Goal: Find contact information: Find contact information

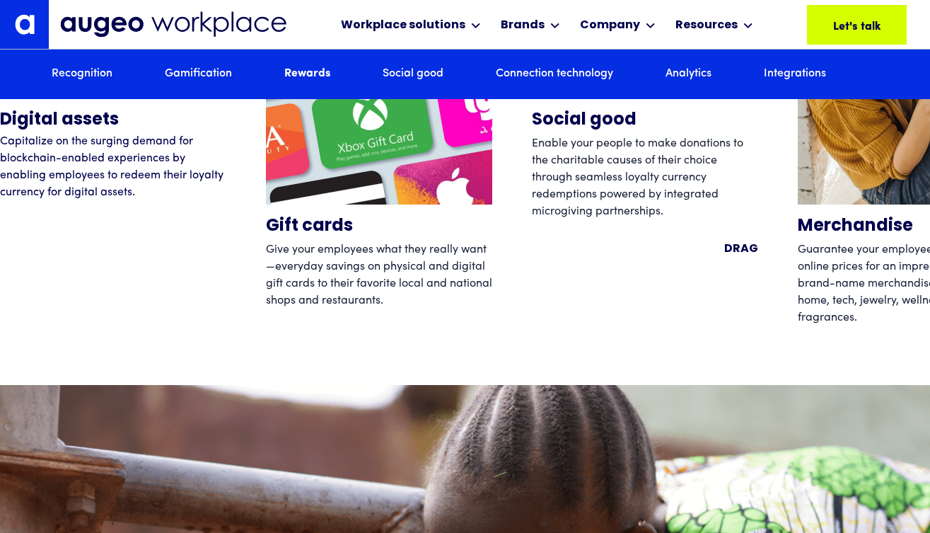
scroll to position [4525, 0]
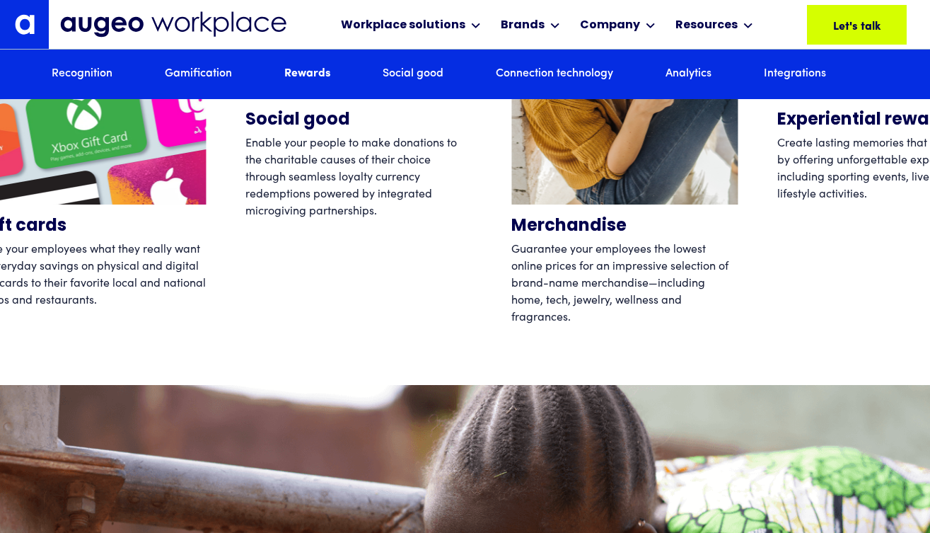
click at [405, 259] on div "Social good Enable your people to make donations to the charitable causes of th…" at bounding box center [358, 116] width 226 height 424
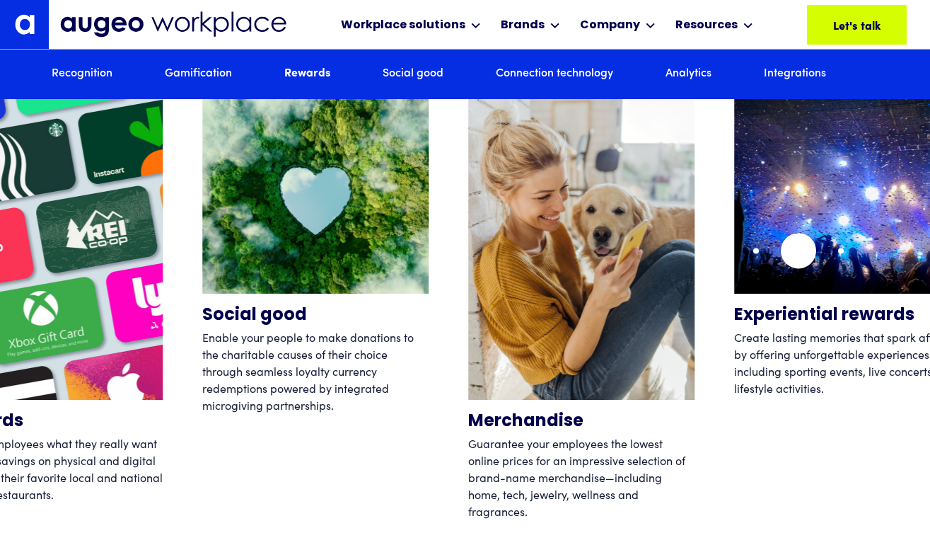
scroll to position [4330, 0]
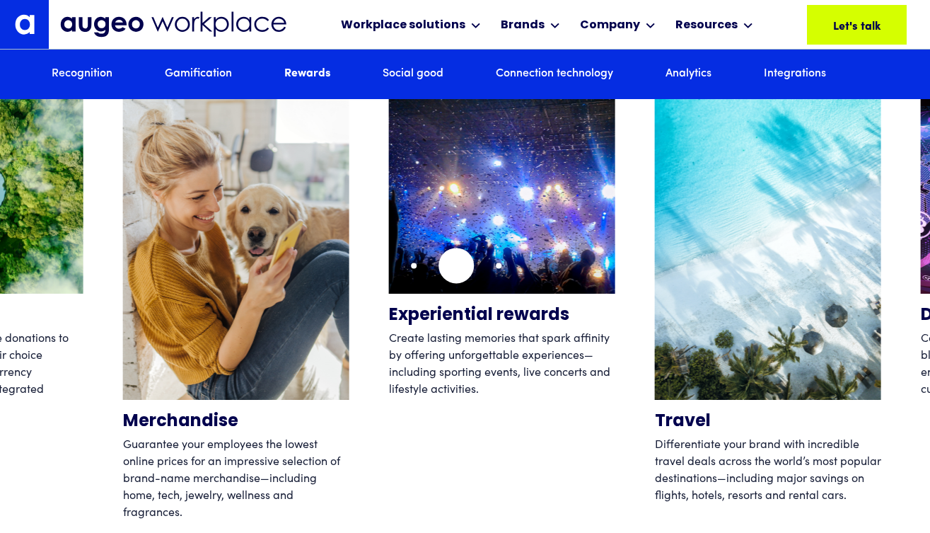
click at [454, 265] on img "5 / 12" at bounding box center [502, 196] width 226 height 195
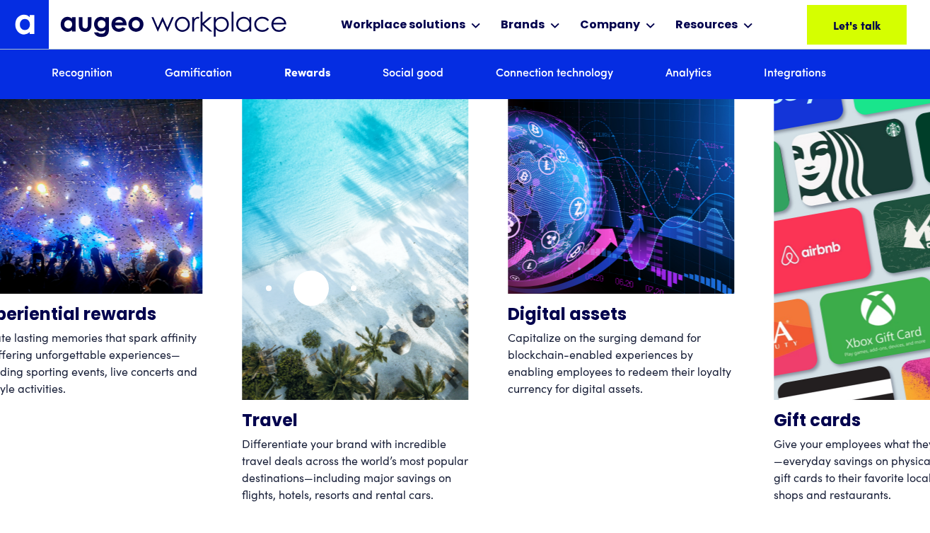
click at [311, 288] on img "6 / 12" at bounding box center [355, 249] width 226 height 301
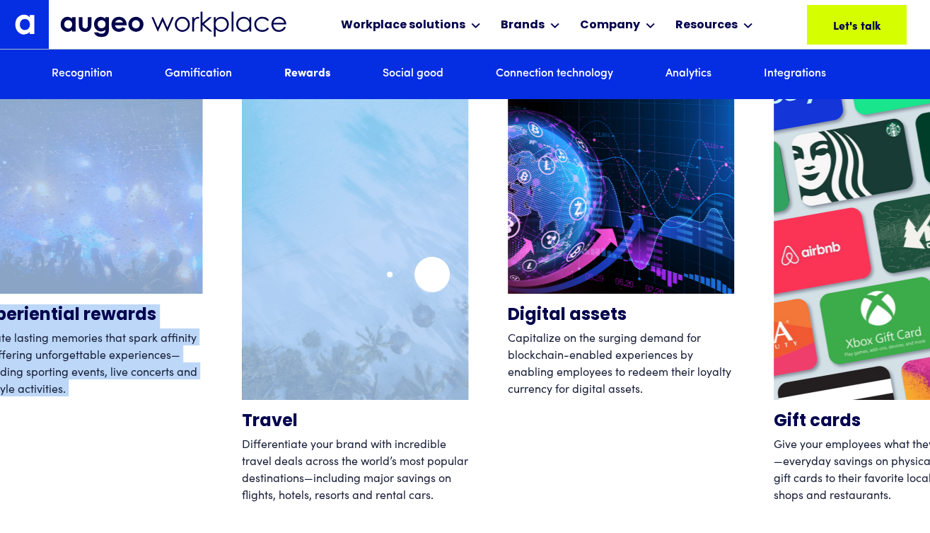
drag, startPoint x: 625, startPoint y: 289, endPoint x: 432, endPoint y: 274, distance: 193.7
click at [432, 274] on div "Digital assets Capitalize on the surging demand for blockchain-enabled experien…" at bounding box center [465, 311] width 930 height 424
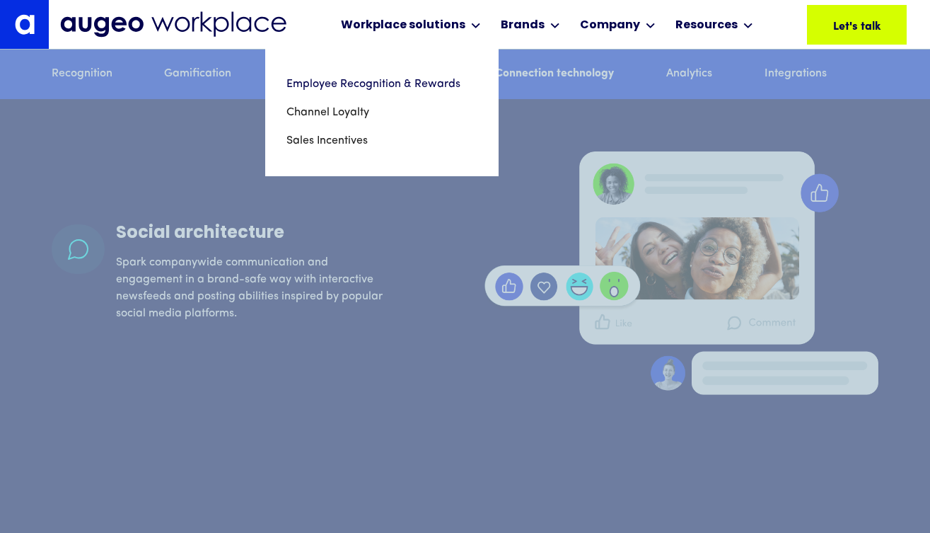
scroll to position [6196, 0]
click at [381, 84] on link "Employee Recognition & Rewards" at bounding box center [382, 84] width 191 height 28
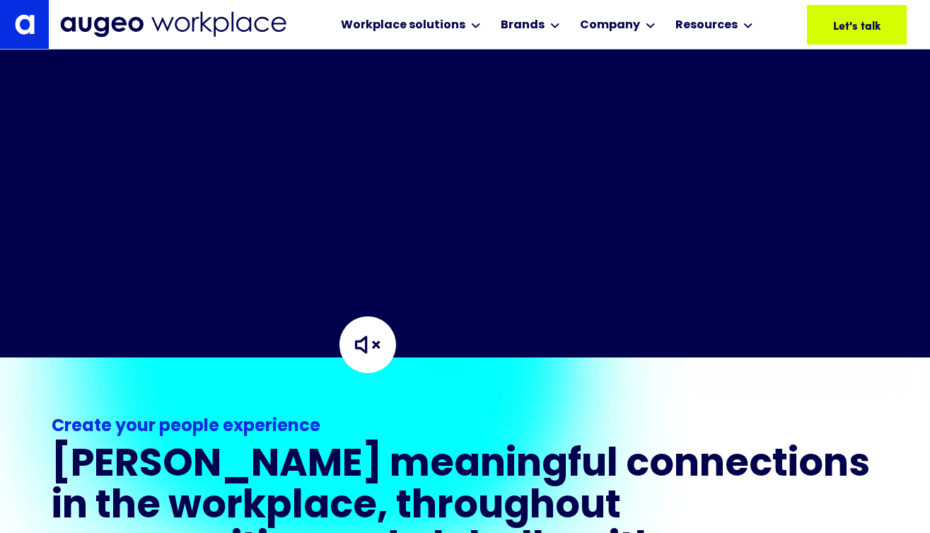
scroll to position [607, 0]
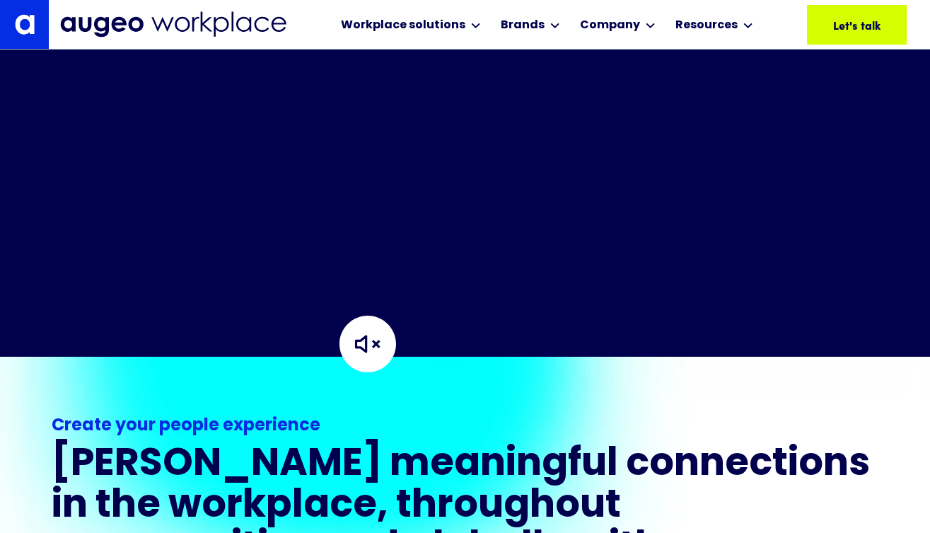
click at [369, 351] on img at bounding box center [367, 343] width 141 height 141
click at [365, 349] on img at bounding box center [367, 343] width 141 height 141
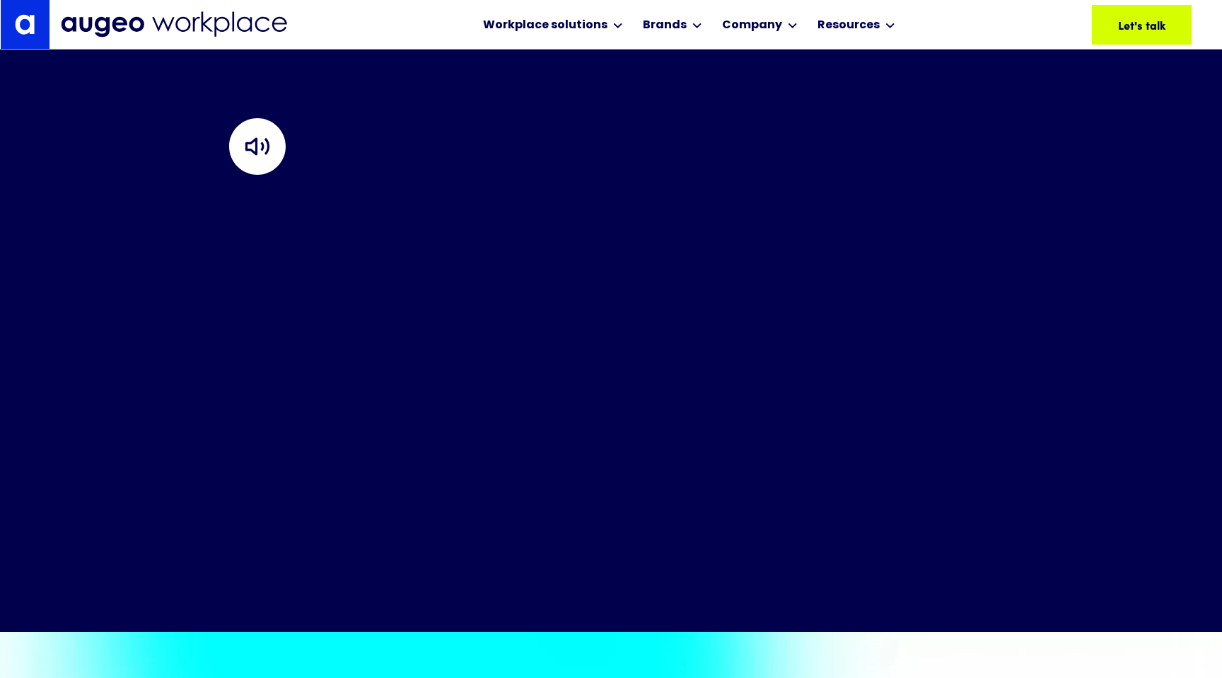
scroll to position [577, 0]
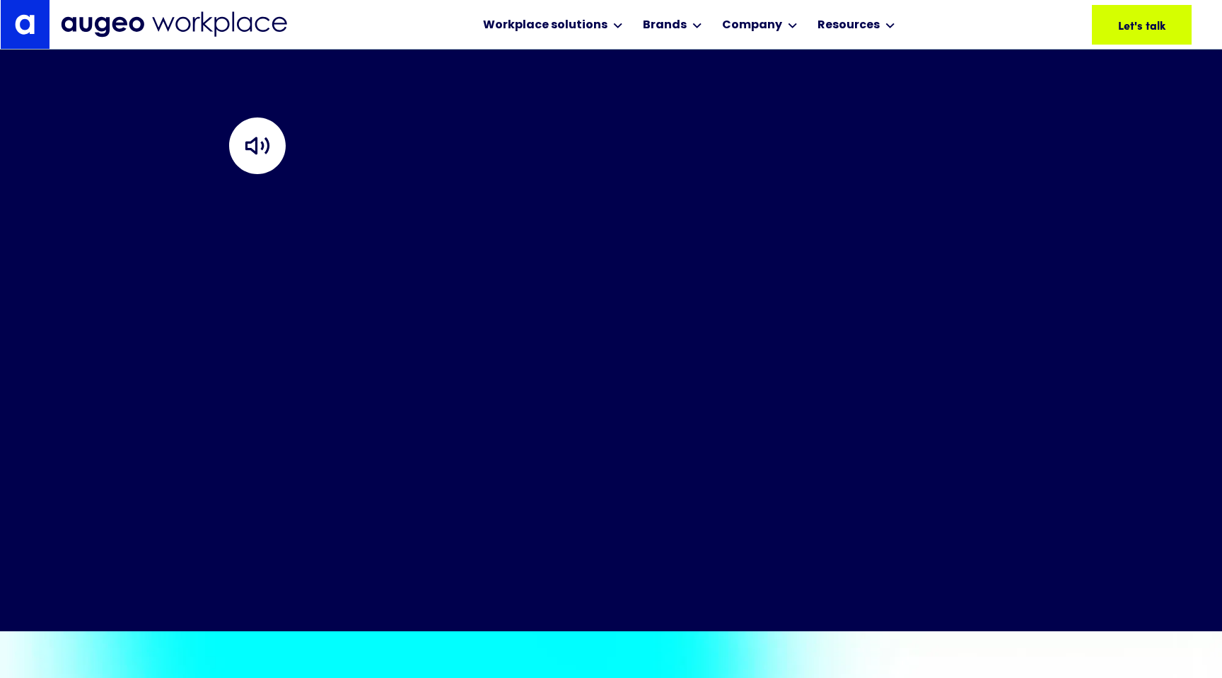
click at [258, 148] on img at bounding box center [257, 145] width 141 height 141
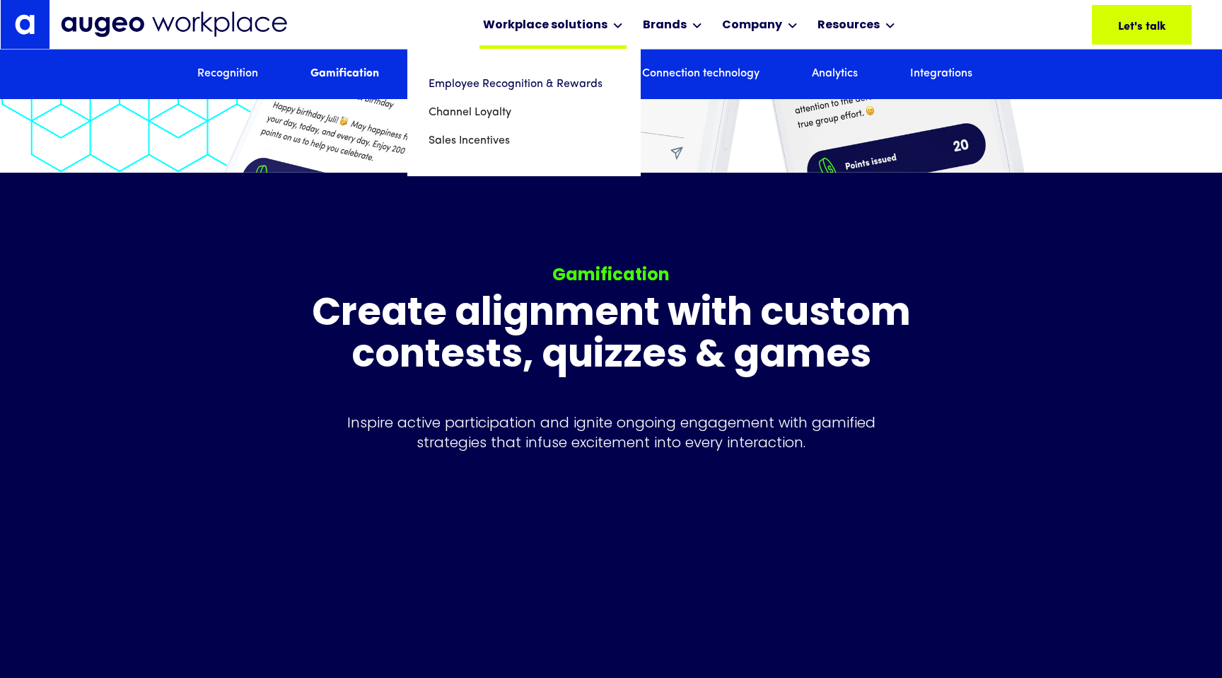
scroll to position [3396, 0]
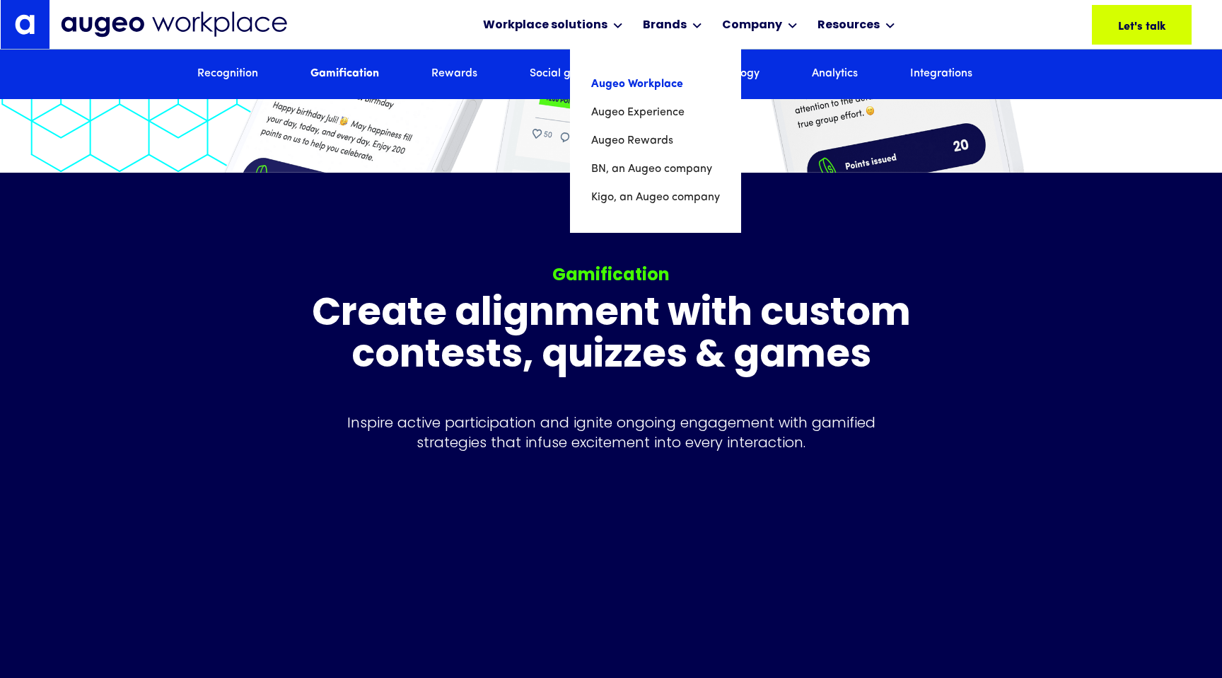
click at [637, 88] on link "Augeo Workplace" at bounding box center [655, 84] width 129 height 28
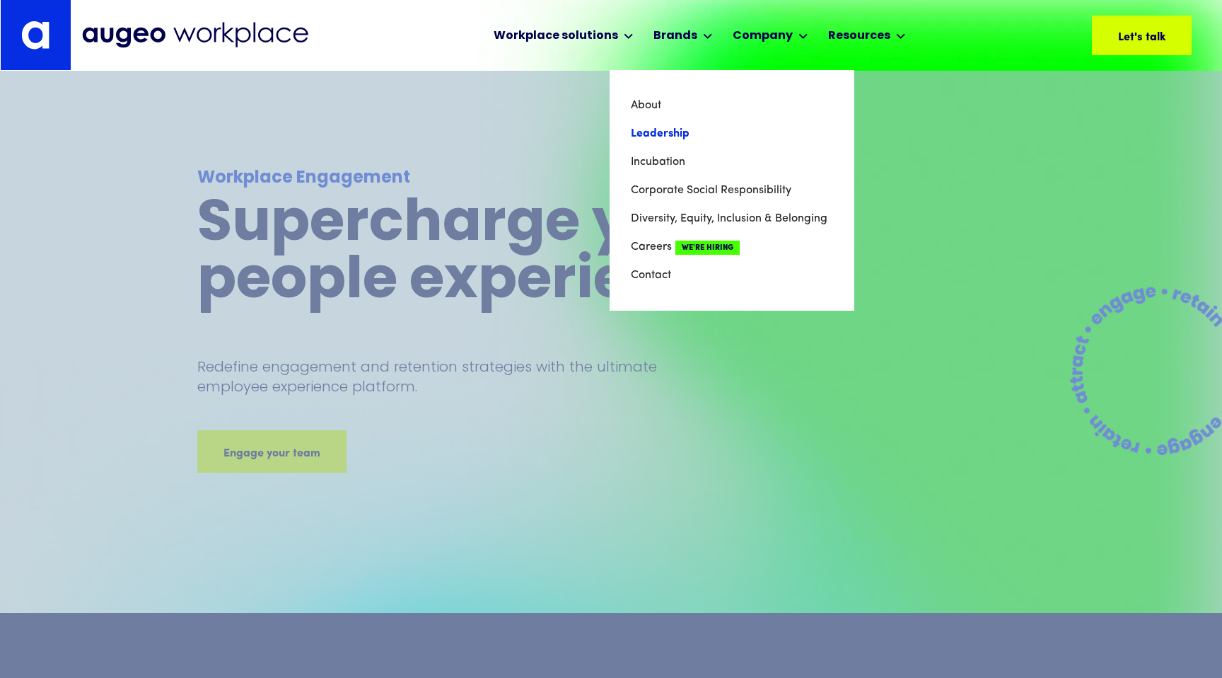
click at [671, 132] on link "Leadership" at bounding box center [732, 134] width 202 height 28
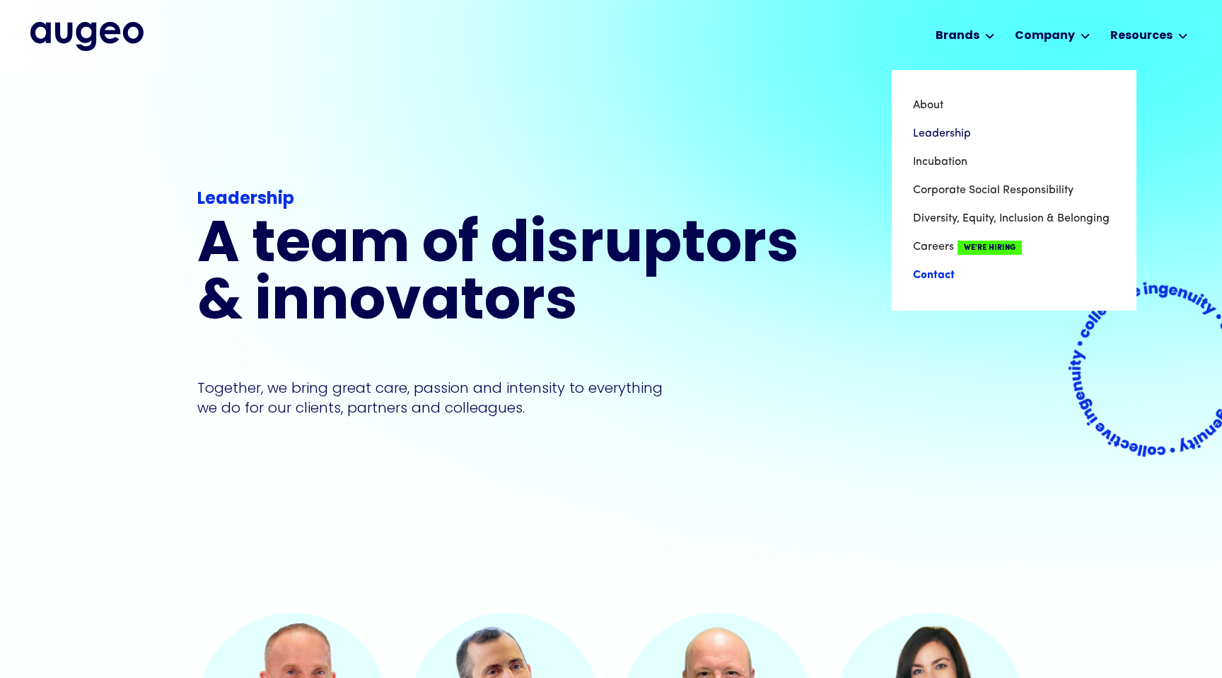
click at [941, 272] on link "Contact" at bounding box center [1014, 275] width 202 height 28
